Goal: Transaction & Acquisition: Book appointment/travel/reservation

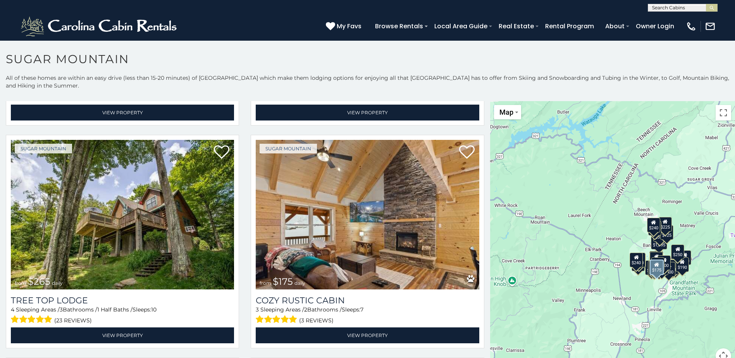
scroll to position [659, 0]
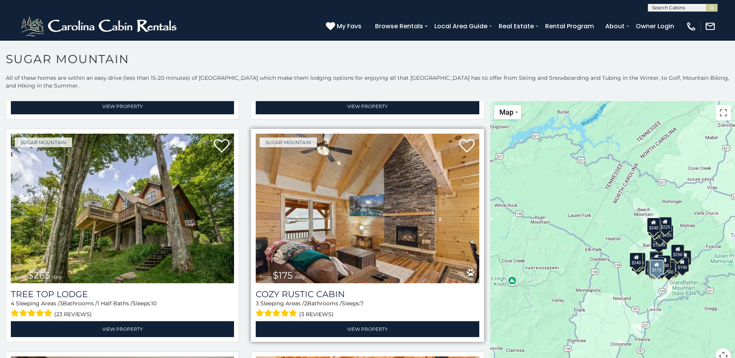
click at [421, 226] on img at bounding box center [367, 209] width 223 height 150
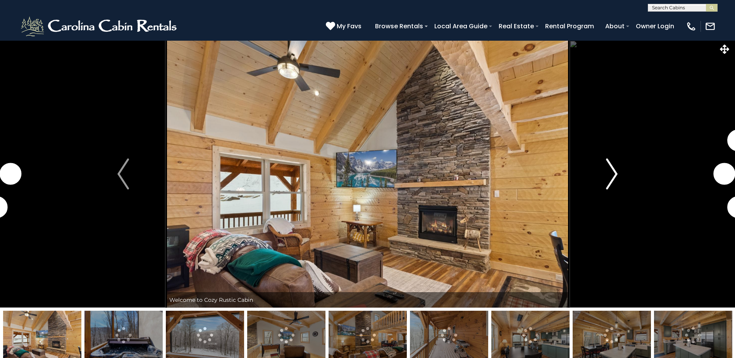
click at [619, 171] on button "Next" at bounding box center [612, 173] width 85 height 267
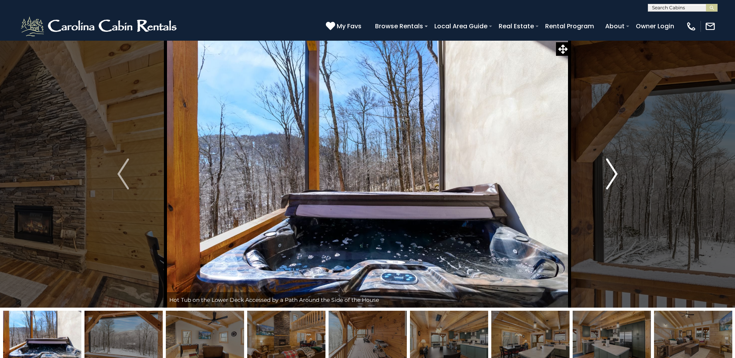
click at [619, 171] on button "Next" at bounding box center [612, 173] width 85 height 267
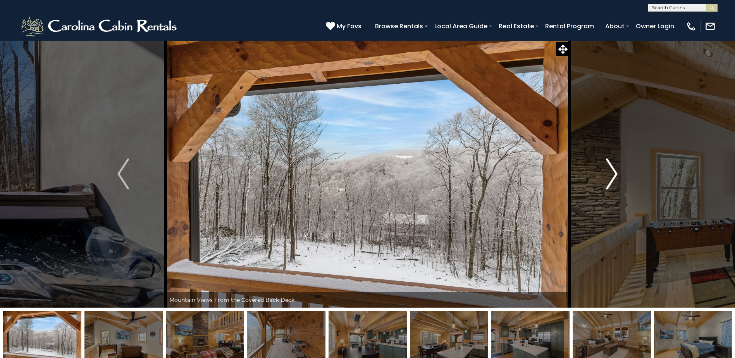
click at [619, 171] on button "Next" at bounding box center [612, 173] width 85 height 267
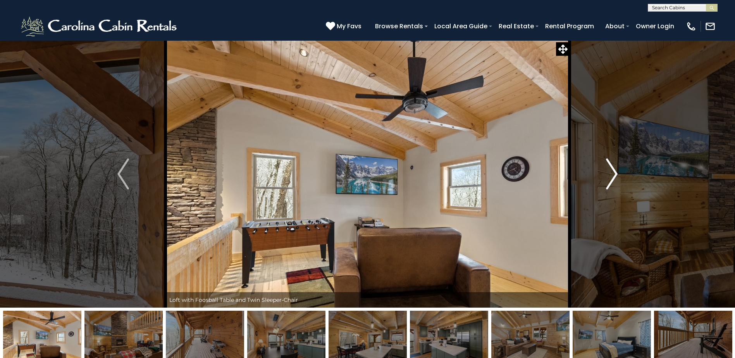
click at [619, 171] on button "Next" at bounding box center [612, 173] width 85 height 267
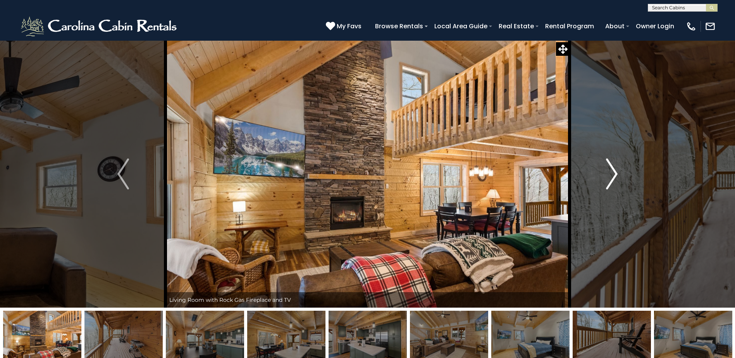
click at [619, 171] on button "Next" at bounding box center [612, 173] width 85 height 267
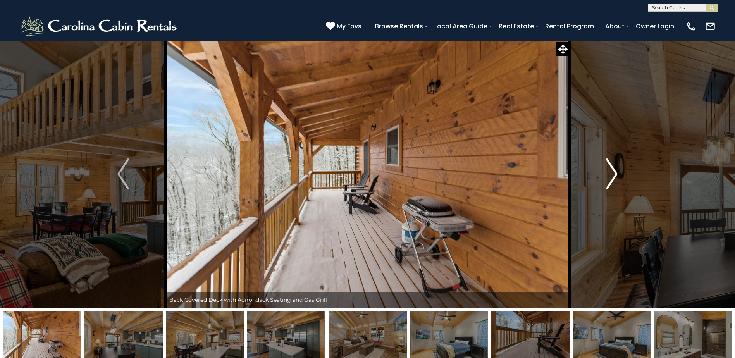
click at [619, 171] on button "Next" at bounding box center [612, 173] width 85 height 267
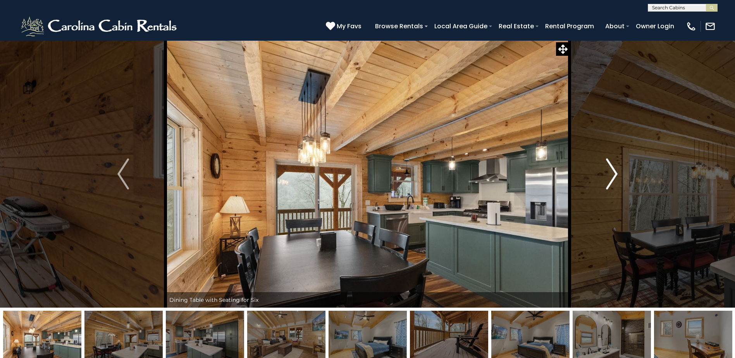
click at [619, 171] on button "Next" at bounding box center [612, 173] width 85 height 267
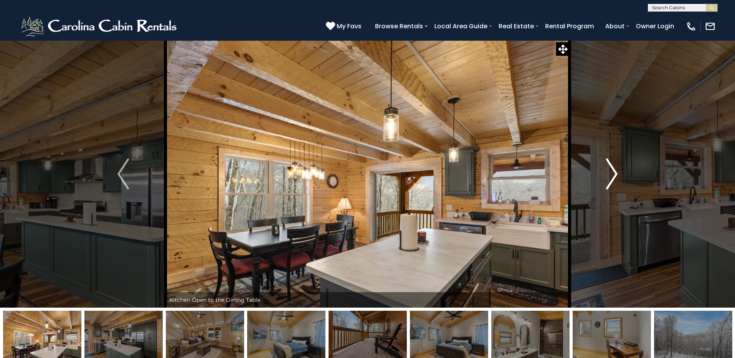
click at [619, 171] on button "Next" at bounding box center [612, 173] width 85 height 267
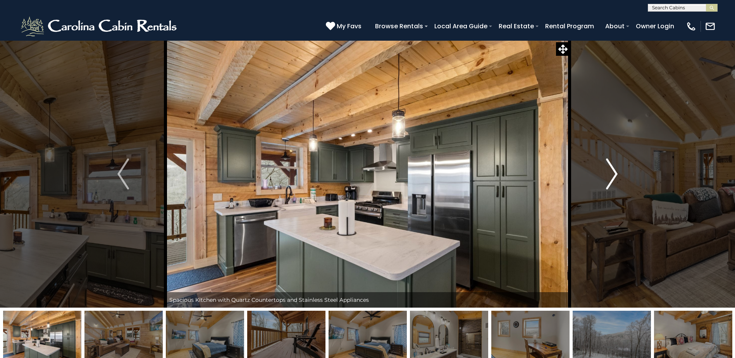
click at [619, 171] on button "Next" at bounding box center [612, 173] width 85 height 267
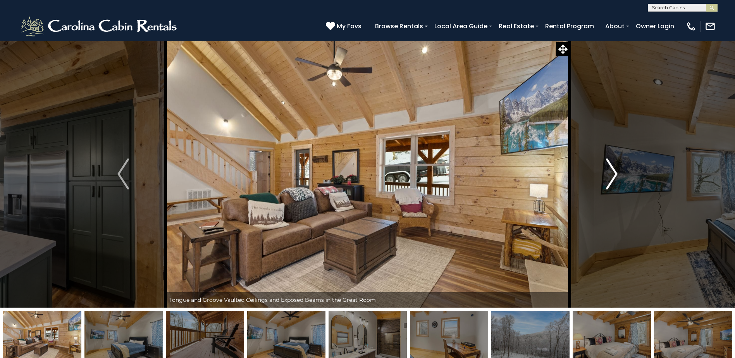
click at [619, 171] on button "Next" at bounding box center [612, 173] width 85 height 267
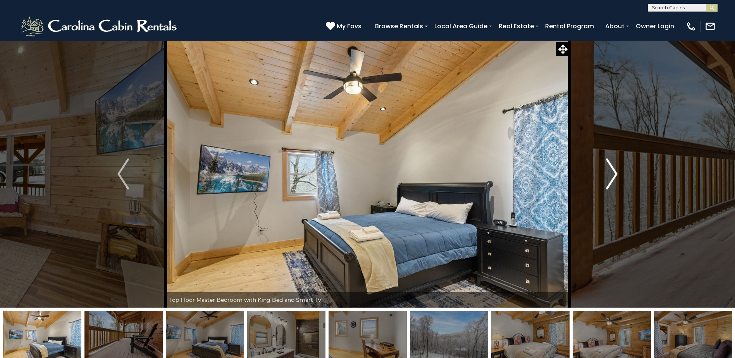
click at [619, 171] on button "Next" at bounding box center [612, 173] width 85 height 267
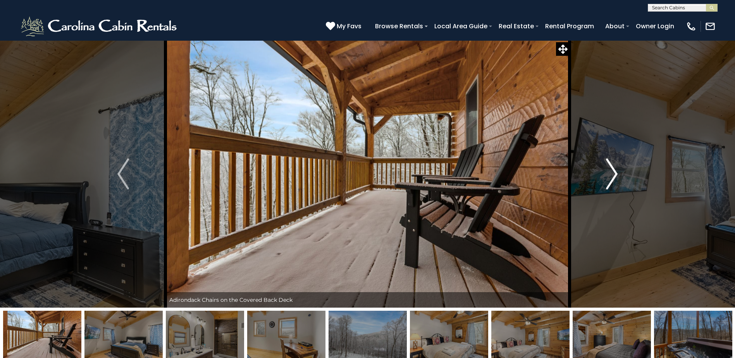
click at [619, 171] on button "Next" at bounding box center [612, 173] width 85 height 267
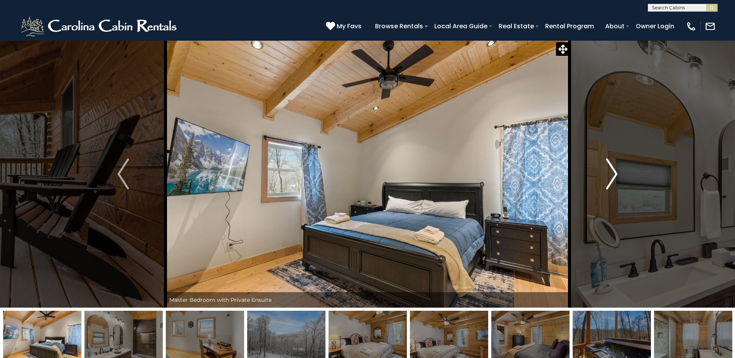
click at [619, 171] on button "Next" at bounding box center [612, 173] width 85 height 267
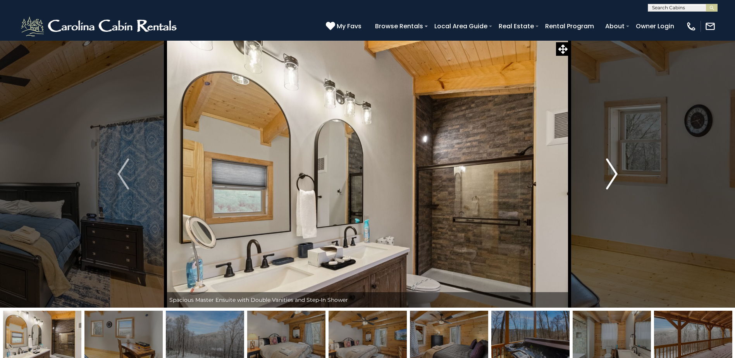
click at [619, 171] on button "Next" at bounding box center [612, 173] width 85 height 267
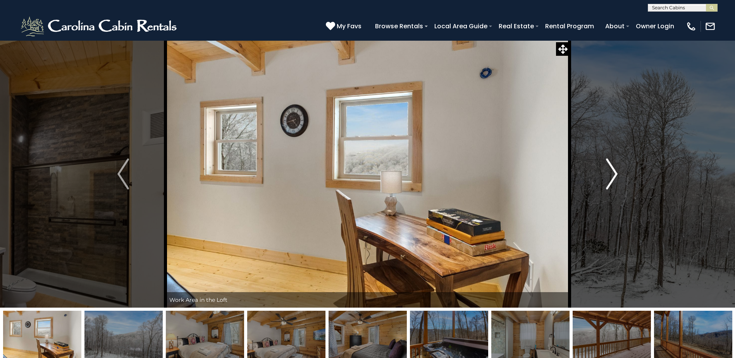
click at [619, 171] on button "Next" at bounding box center [612, 173] width 85 height 267
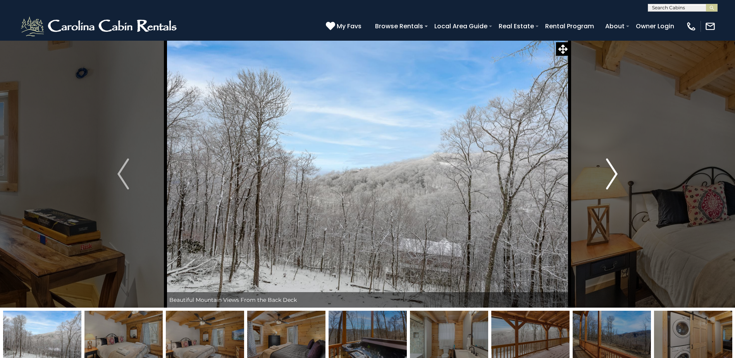
click at [619, 171] on button "Next" at bounding box center [612, 173] width 85 height 267
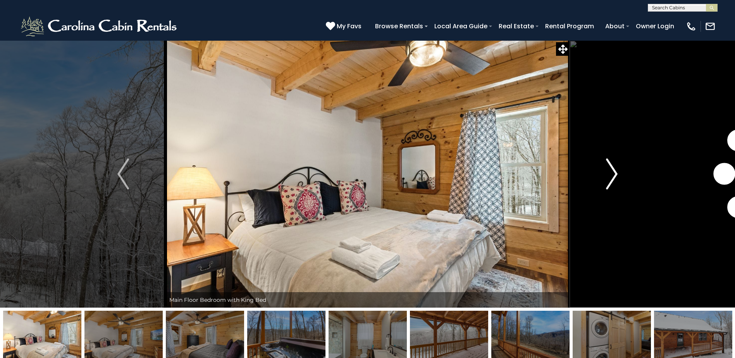
click at [619, 171] on button "Next" at bounding box center [612, 173] width 85 height 267
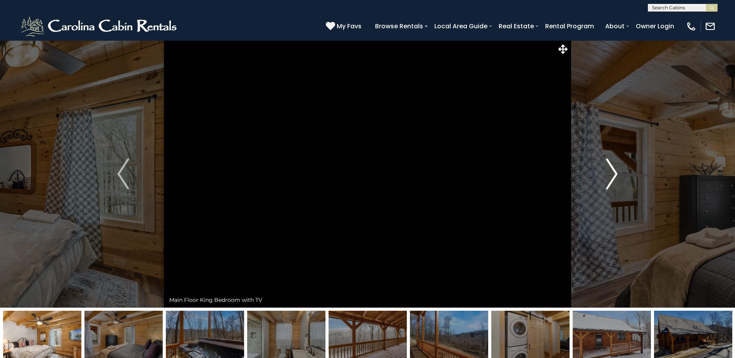
click at [619, 171] on button "Next" at bounding box center [612, 173] width 85 height 267
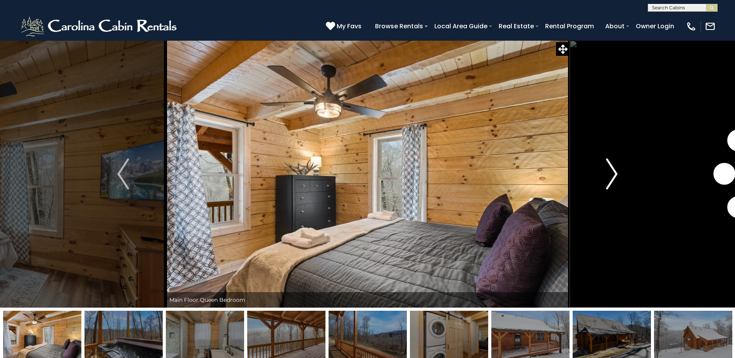
click at [619, 171] on button "Next" at bounding box center [612, 173] width 85 height 267
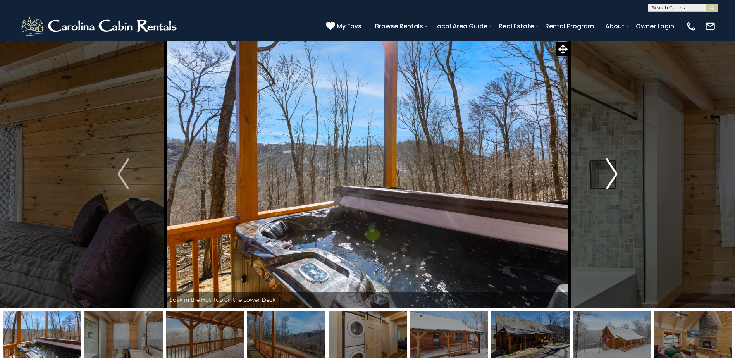
click at [619, 171] on button "Next" at bounding box center [612, 173] width 85 height 267
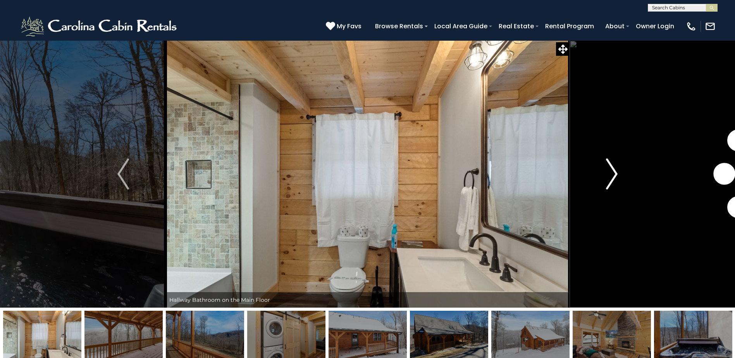
click at [619, 171] on button "Next" at bounding box center [612, 173] width 85 height 267
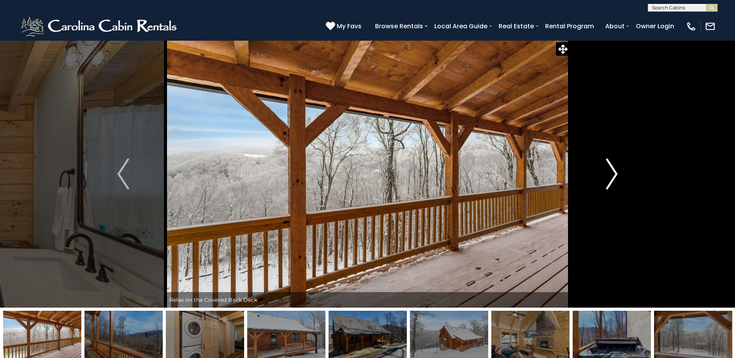
click at [617, 171] on img "Next" at bounding box center [612, 174] width 12 height 31
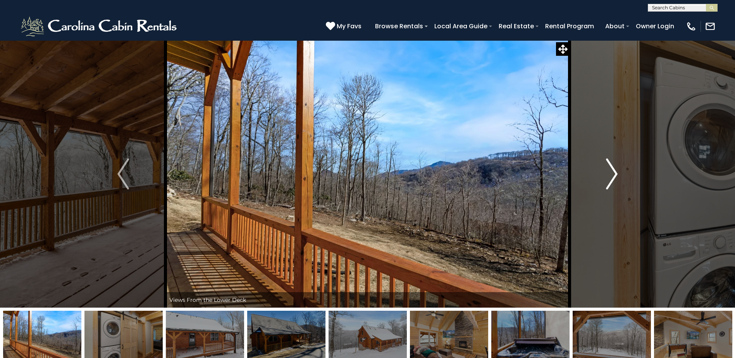
click at [617, 171] on img "Next" at bounding box center [612, 174] width 12 height 31
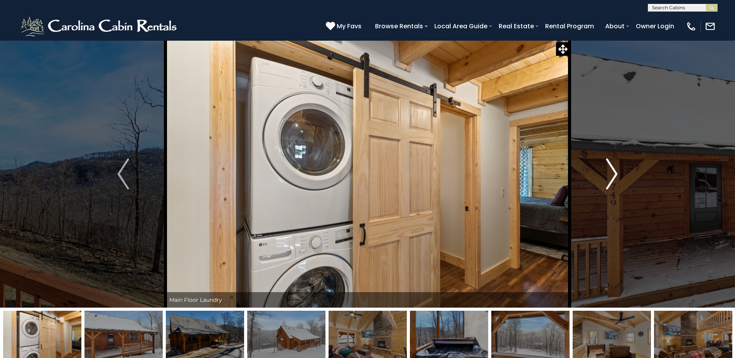
click at [617, 171] on img "Next" at bounding box center [612, 174] width 12 height 31
